Goal: Navigation & Orientation: Find specific page/section

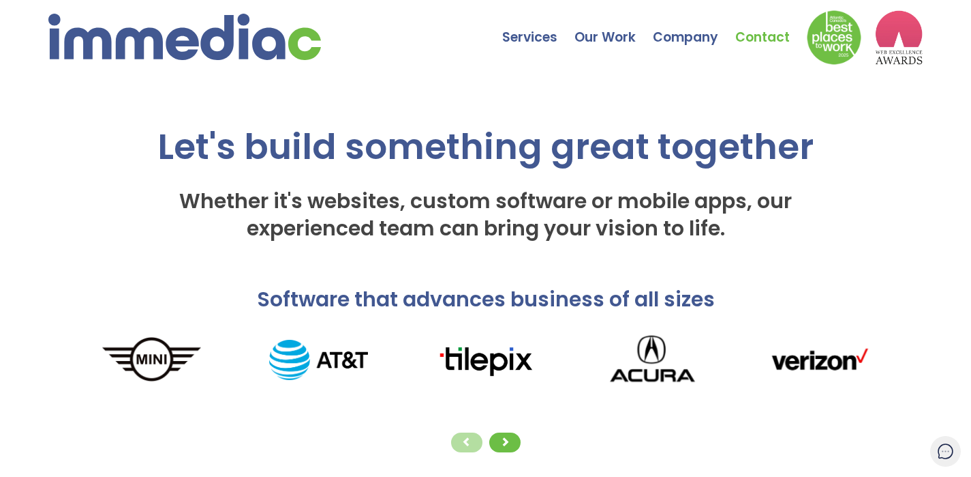
click at [759, 34] on link "Contact" at bounding box center [772, 27] width 72 height 48
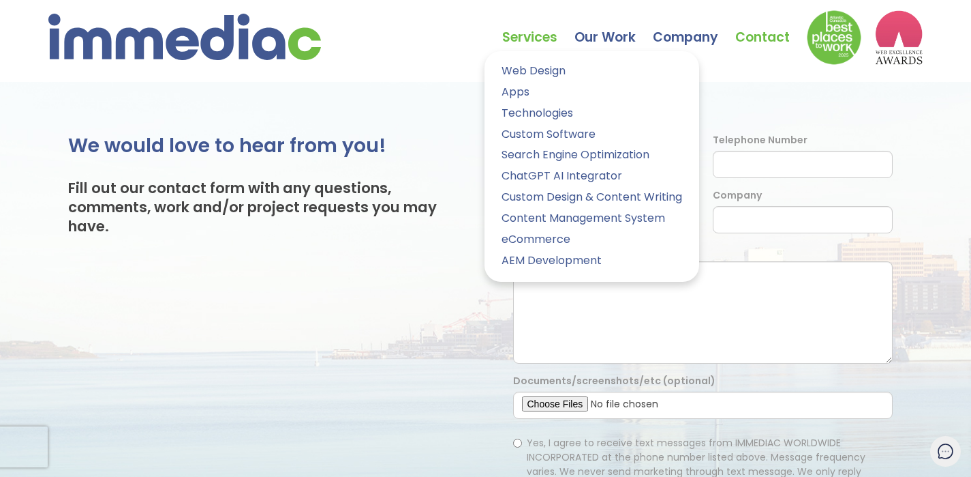
click at [538, 35] on link "Services" at bounding box center [538, 27] width 72 height 48
click at [541, 70] on link "Web Design" at bounding box center [592, 71] width 194 height 20
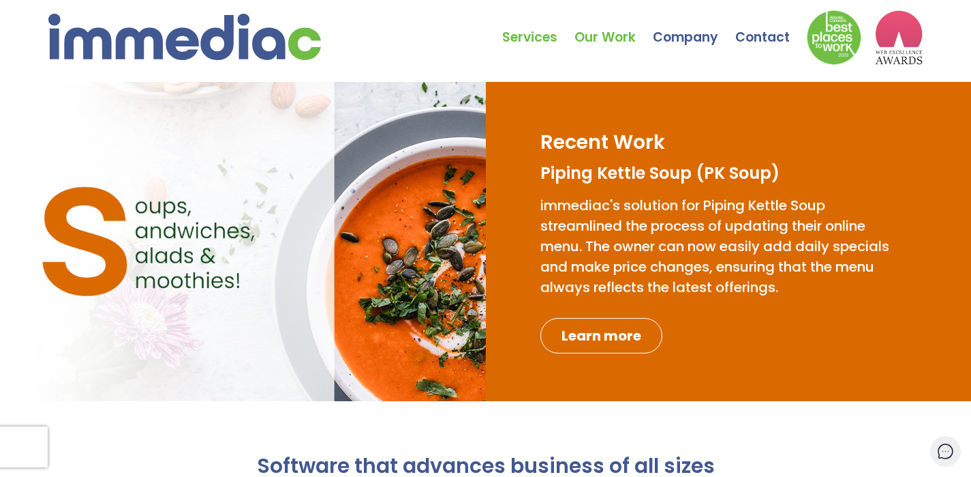
click at [624, 38] on link "Our Work" at bounding box center [614, 27] width 78 height 48
